Goal: Task Accomplishment & Management: Manage account settings

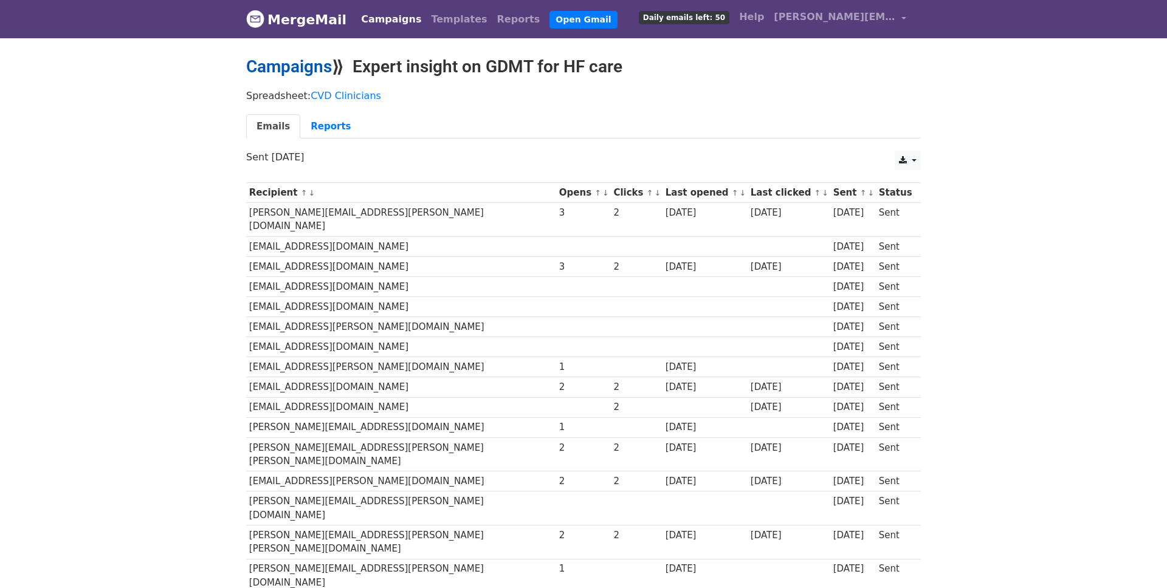
click at [309, 66] on link "Campaigns" at bounding box center [289, 67] width 86 height 20
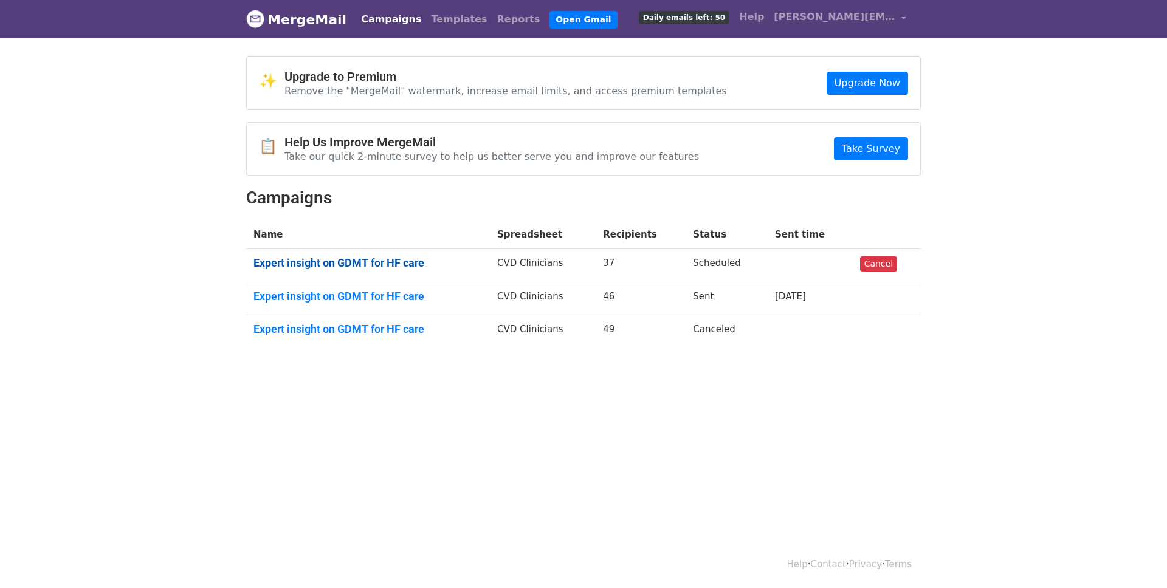
click at [397, 261] on link "Expert insight on GDMT for HF care" at bounding box center [367, 262] width 229 height 13
